Goal: Navigation & Orientation: Find specific page/section

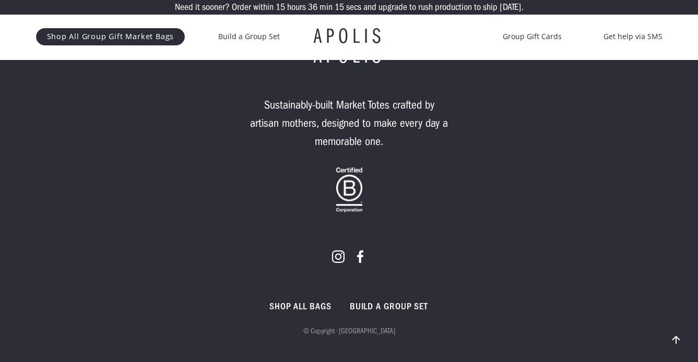
scroll to position [6259, 0]
click at [625, 43] on link "Get help via SMS" at bounding box center [632, 36] width 59 height 13
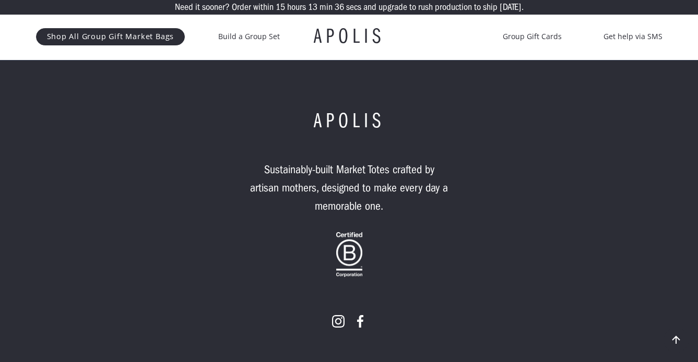
scroll to position [6038, 0]
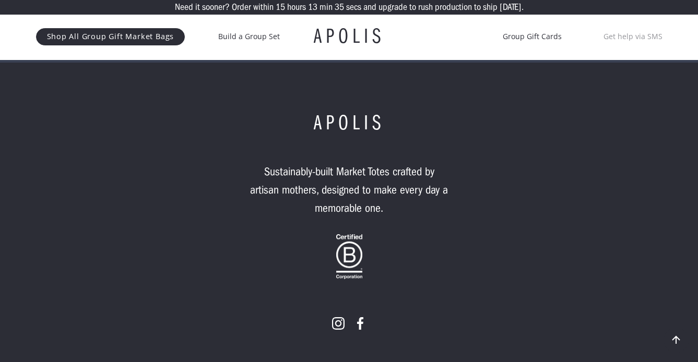
click at [631, 43] on link "Get help via SMS" at bounding box center [632, 36] width 59 height 13
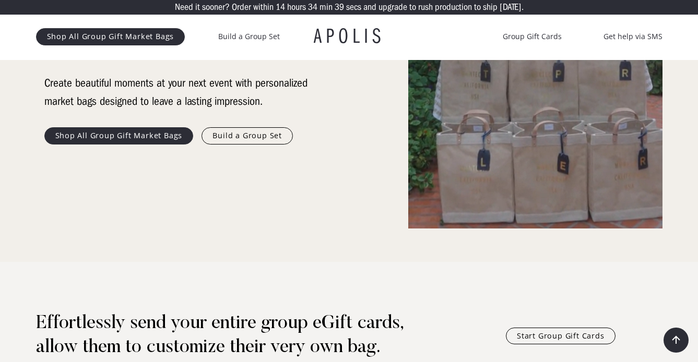
scroll to position [156, 0]
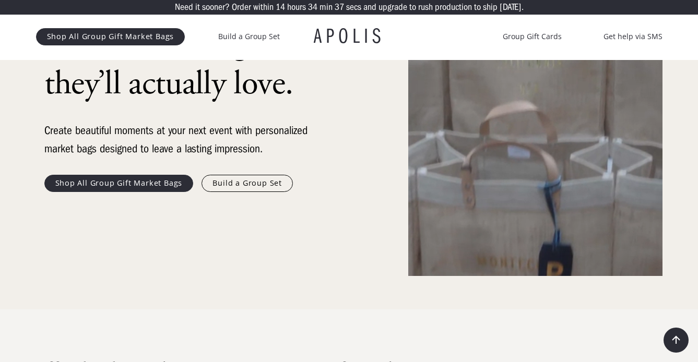
click at [267, 191] on link "Build a Group Set" at bounding box center [246, 183] width 91 height 17
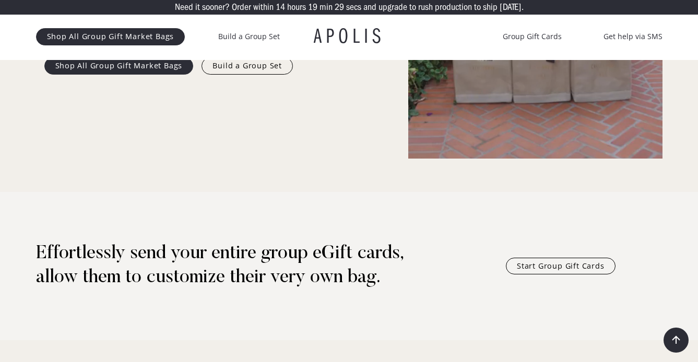
scroll to position [267, 0]
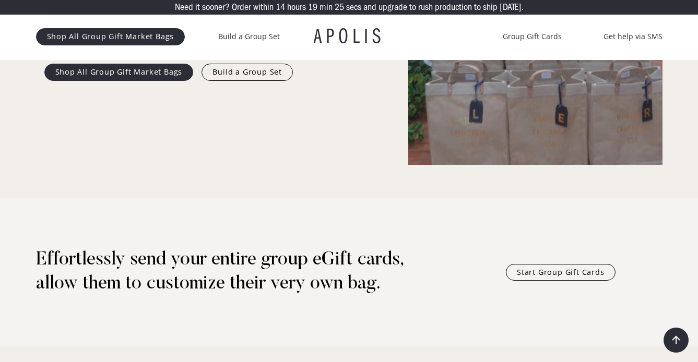
click at [264, 80] on link "Build a Group Set" at bounding box center [246, 72] width 91 height 17
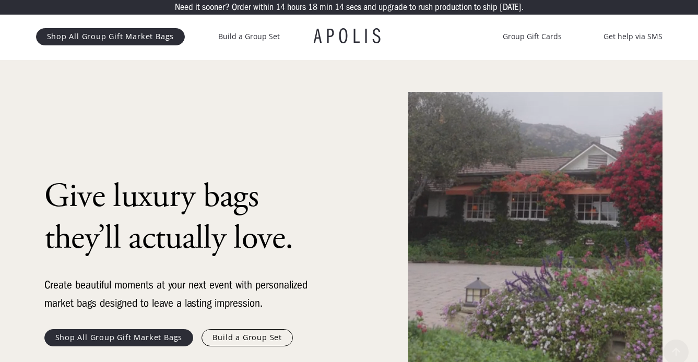
scroll to position [2, 0]
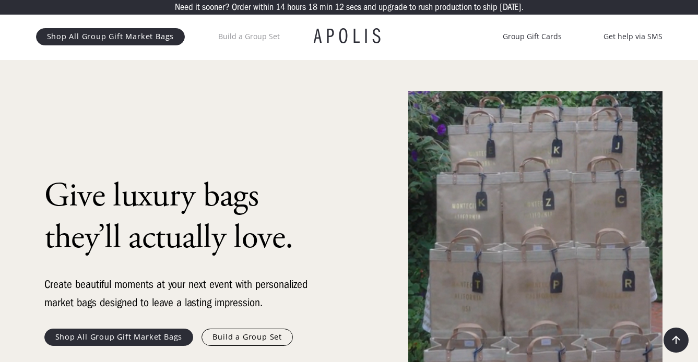
click at [279, 43] on link "Build a Group Set" at bounding box center [249, 36] width 62 height 13
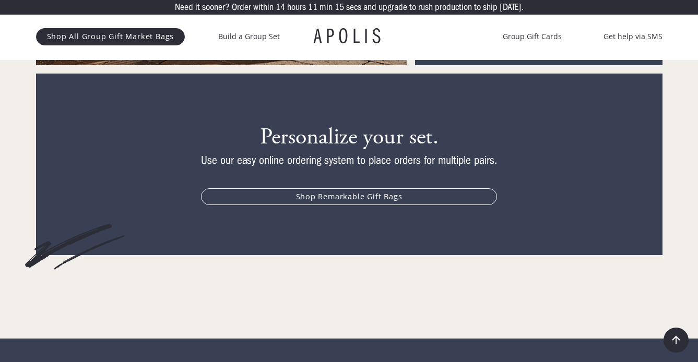
scroll to position [5474, 0]
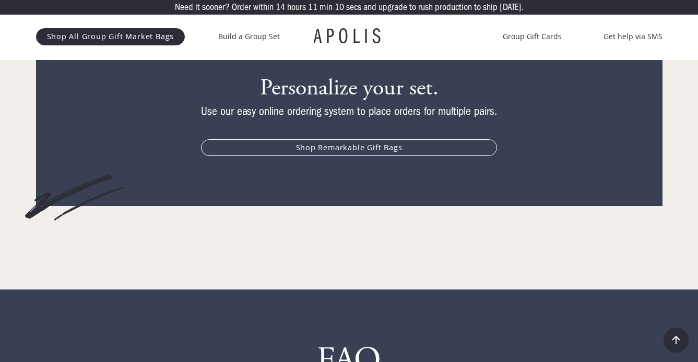
click at [410, 156] on link "Shop Remarkable Gift Bags" at bounding box center [349, 147] width 296 height 17
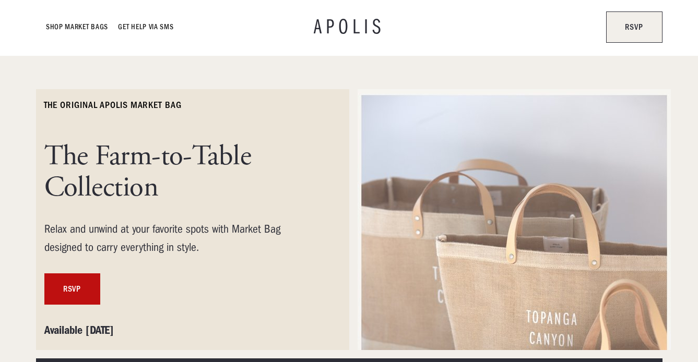
click at [634, 35] on link "rsvp" at bounding box center [634, 26] width 56 height 31
click at [85, 27] on link "Shop Market bags" at bounding box center [77, 27] width 62 height 13
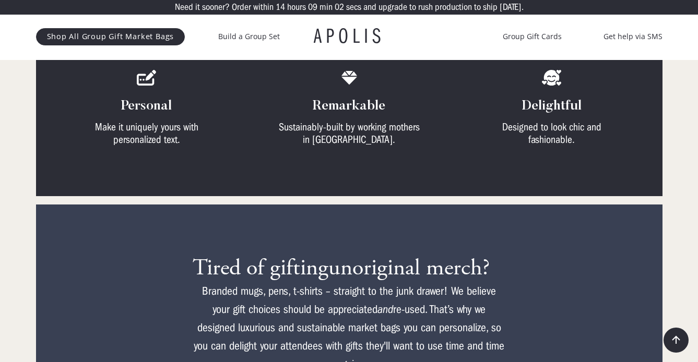
scroll to position [675, 0]
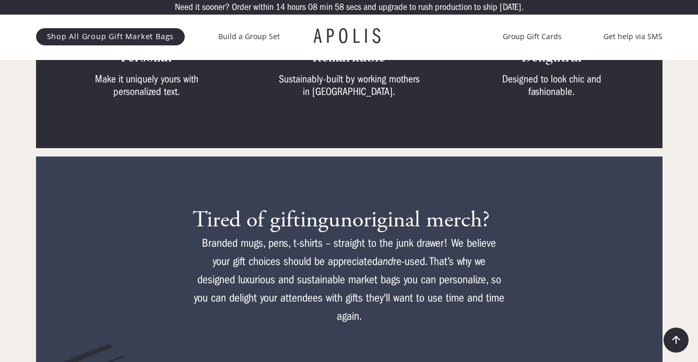
click at [145, 38] on img at bounding box center [147, 30] width 20 height 16
click at [140, 98] on div "Make it uniquely yours with personalized text." at bounding box center [146, 85] width 147 height 25
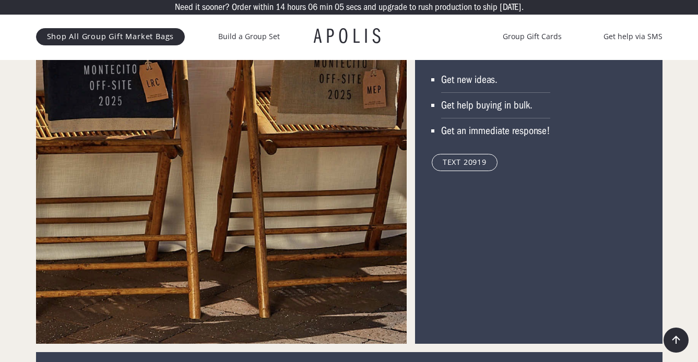
scroll to position [5146, 0]
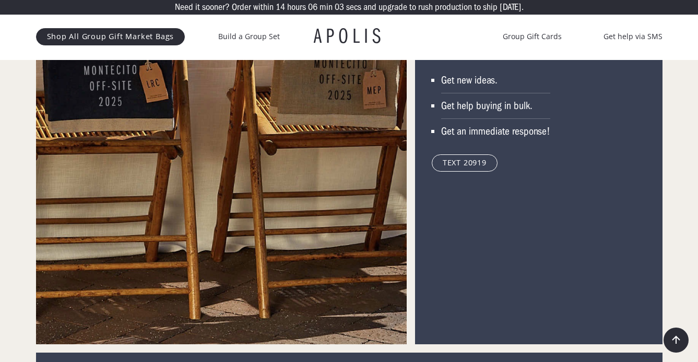
click at [507, 112] on div "Get help buying in bulk." at bounding box center [495, 106] width 109 height 13
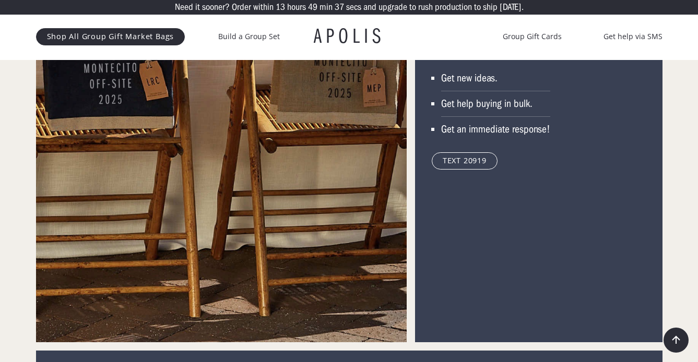
scroll to position [5150, 0]
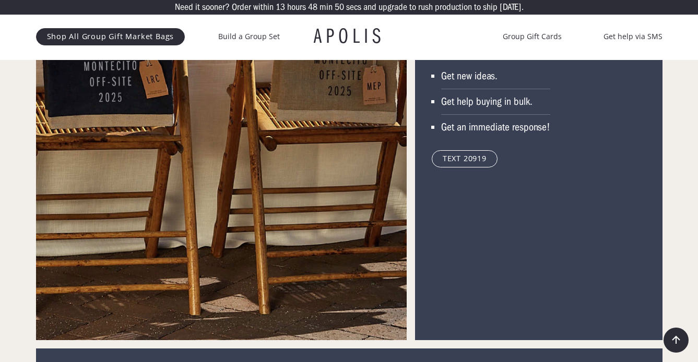
click at [496, 8] on p "and upgrade to rush production to ship tomorrow." at bounding box center [443, 7] width 160 height 9
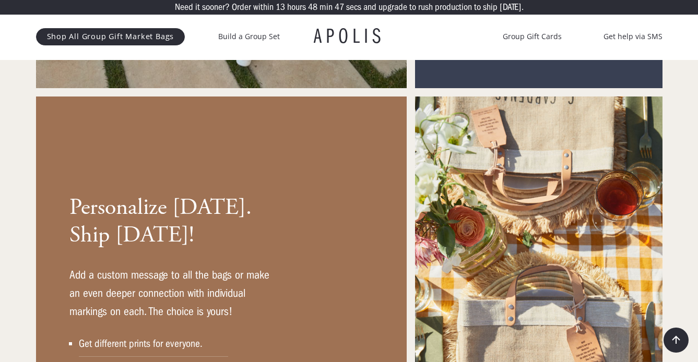
scroll to position [4130, 0]
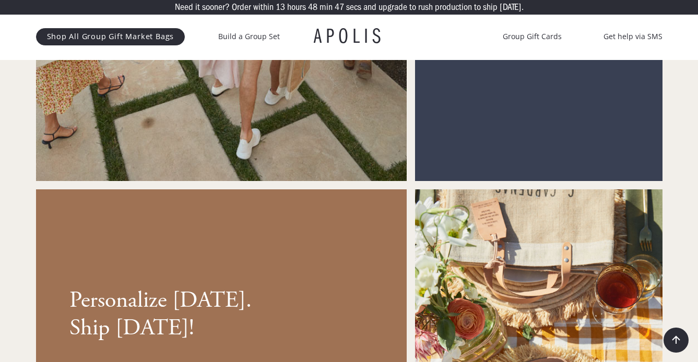
click at [352, 47] on h1 "APOLIS" at bounding box center [349, 36] width 71 height 21
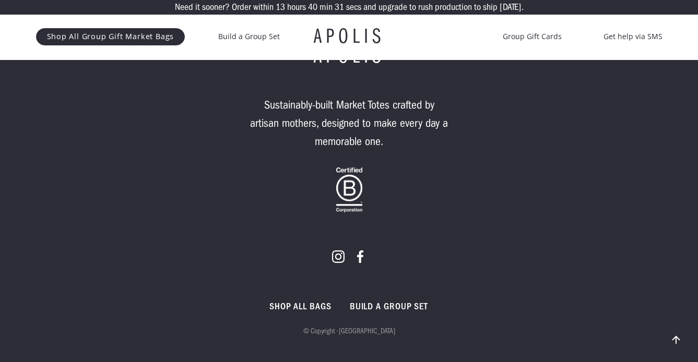
scroll to position [6259, 0]
click at [379, 307] on link "Build a GROUP set" at bounding box center [389, 307] width 78 height 13
